Goal: Information Seeking & Learning: Learn about a topic

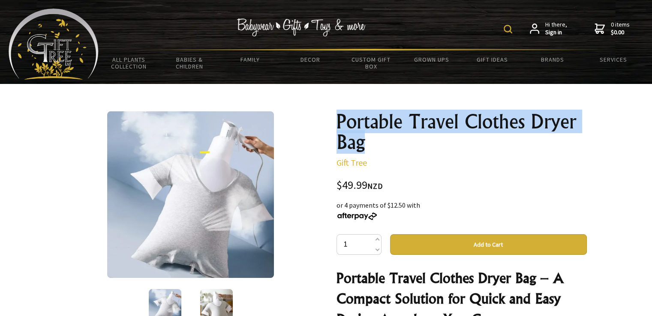
drag, startPoint x: 363, startPoint y: 147, endPoint x: 343, endPoint y: 129, distance: 26.7
copy h1 "Portable Travel Clothes Dryer Bag"
